Goal: Transaction & Acquisition: Purchase product/service

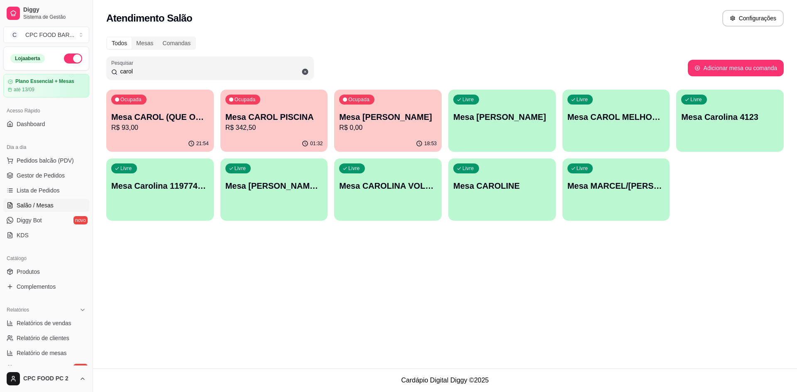
click at [171, 69] on input "carol" at bounding box center [213, 71] width 191 height 8
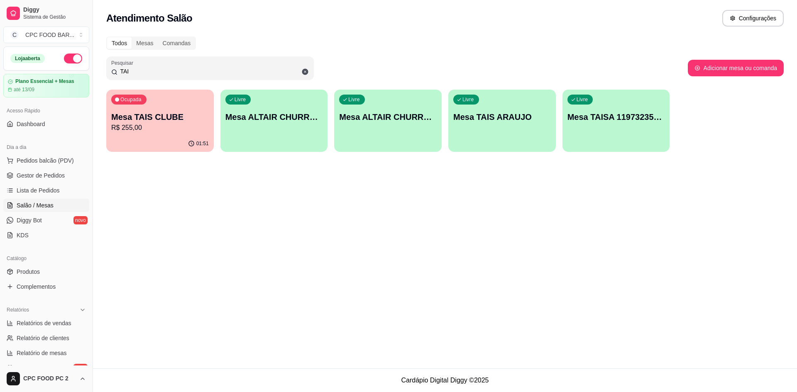
type input "TAI"
click at [153, 118] on p "Mesa TAIS CLUBE" at bounding box center [160, 117] width 98 height 12
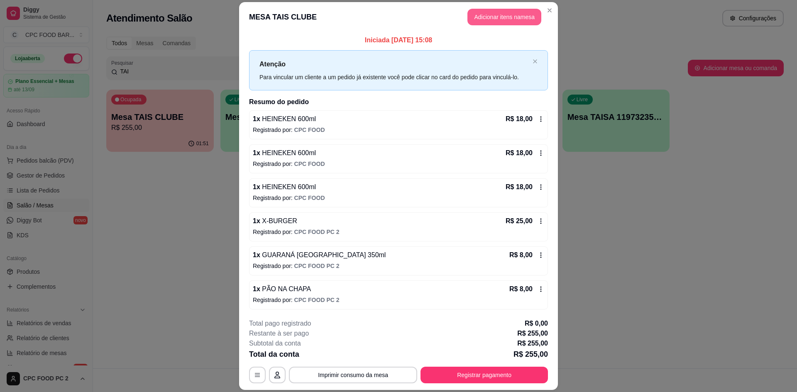
click at [498, 13] on button "Adicionar itens na mesa" at bounding box center [505, 17] width 74 height 17
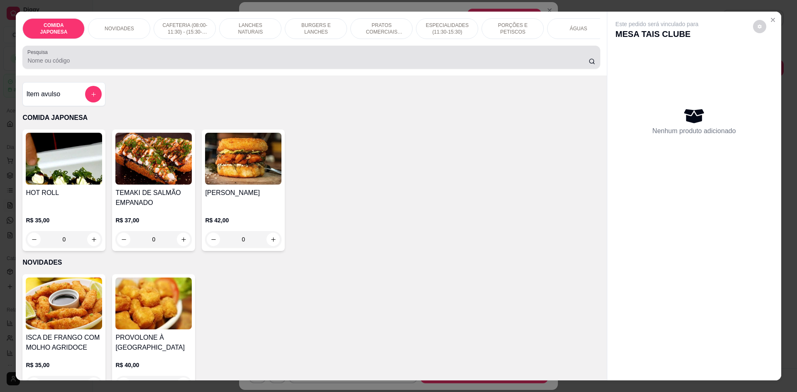
click at [194, 61] on div at bounding box center [311, 57] width 568 height 17
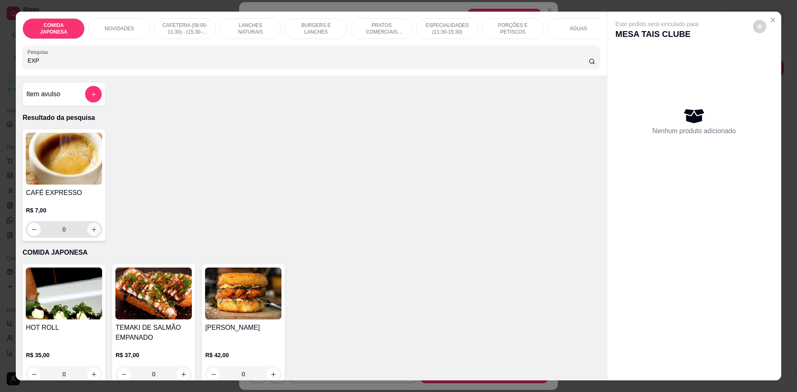
type input "EXP"
click at [91, 233] on icon "increase-product-quantity" at bounding box center [94, 230] width 6 height 6
type input "1"
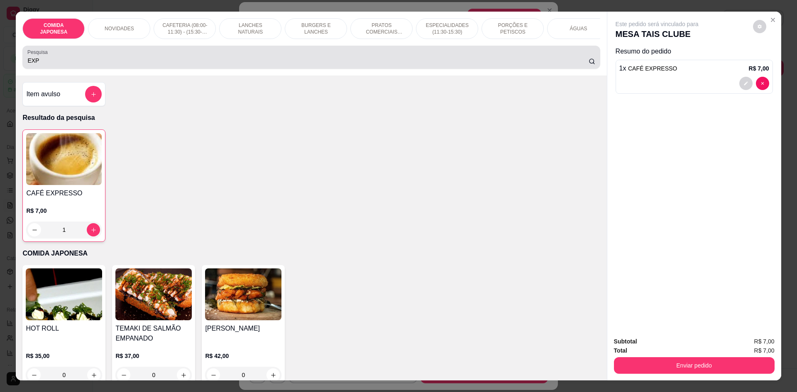
click at [54, 64] on input "EXP" at bounding box center [307, 60] width 561 height 8
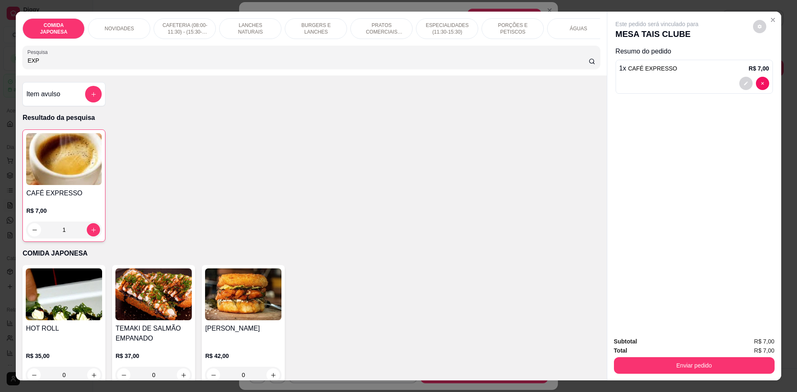
click at [54, 64] on input "EXP" at bounding box center [307, 60] width 561 height 8
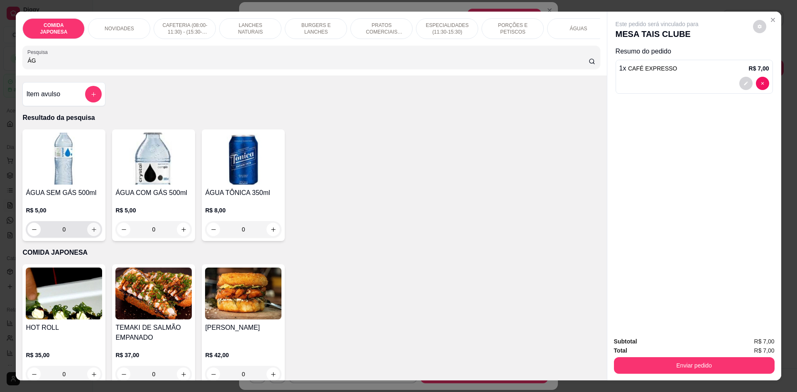
type input "ÁG"
click at [91, 233] on icon "increase-product-quantity" at bounding box center [94, 230] width 6 height 6
type input "1"
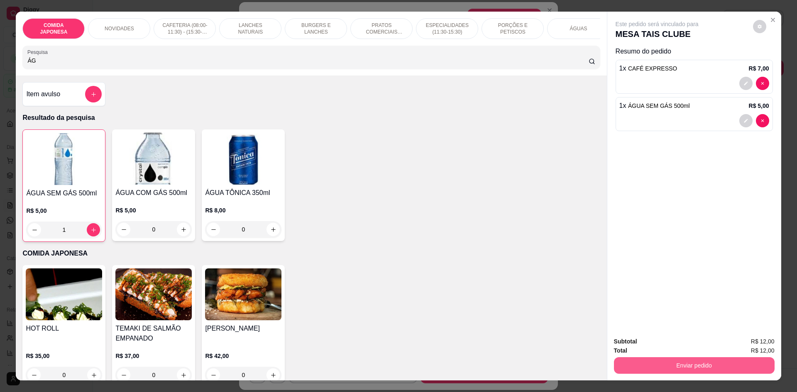
click at [688, 357] on div "Enviar pedido" at bounding box center [694, 364] width 161 height 19
click at [676, 370] on button "Enviar pedido" at bounding box center [694, 366] width 161 height 17
click at [666, 342] on button "Não registrar e enviar pedido" at bounding box center [667, 346] width 86 height 16
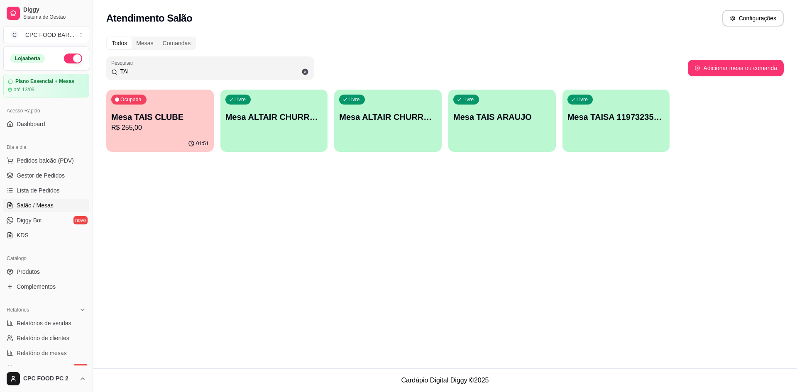
click at [253, 47] on div "Todos Mesas Comandas" at bounding box center [445, 43] width 678 height 13
click at [32, 160] on span "Pedidos balcão (PDV)" at bounding box center [45, 161] width 57 height 8
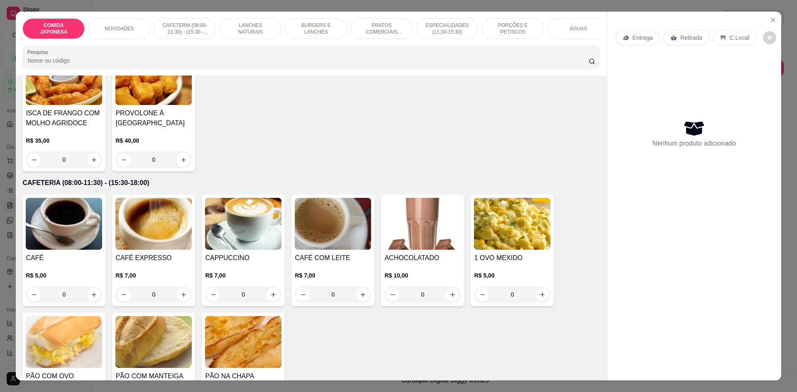
scroll to position [166, 0]
